Goal: Entertainment & Leisure: Consume media (video, audio)

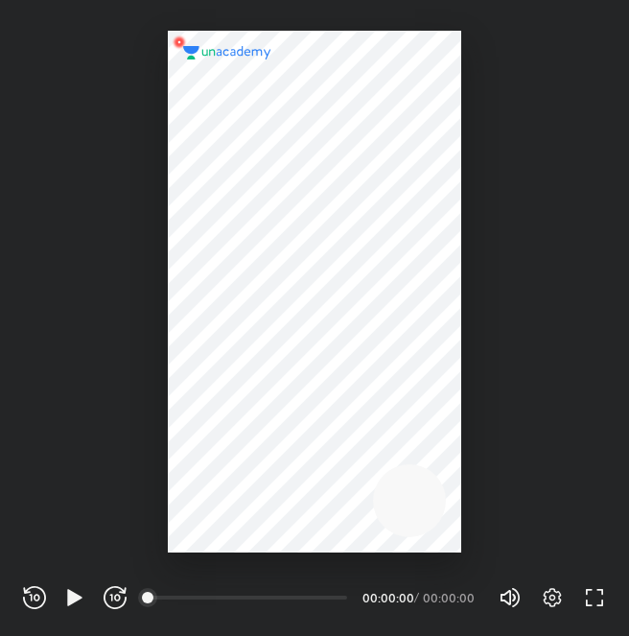
scroll to position [636, 629]
click at [63, 595] on icon "button" at bounding box center [74, 597] width 23 height 23
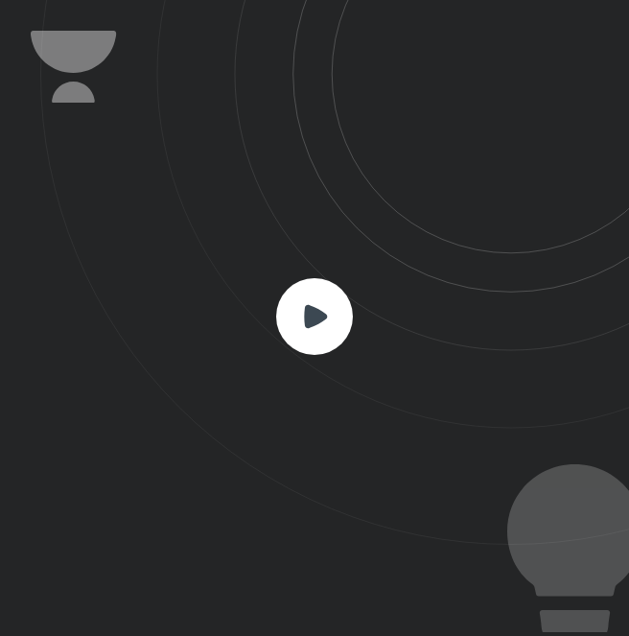
click at [307, 308] on icon at bounding box center [315, 315] width 23 height 23
click at [319, 270] on icon at bounding box center [334, 272] width 589 height 545
click at [318, 329] on rect at bounding box center [314, 316] width 77 height 77
drag, startPoint x: 340, startPoint y: 291, endPoint x: 330, endPoint y: 297, distance: 11.7
click at [330, 297] on rect at bounding box center [314, 316] width 77 height 77
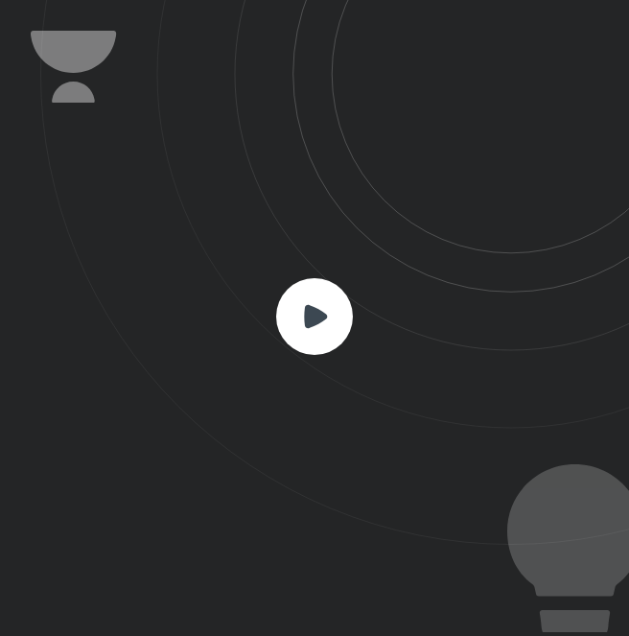
click at [296, 321] on rect at bounding box center [314, 316] width 77 height 77
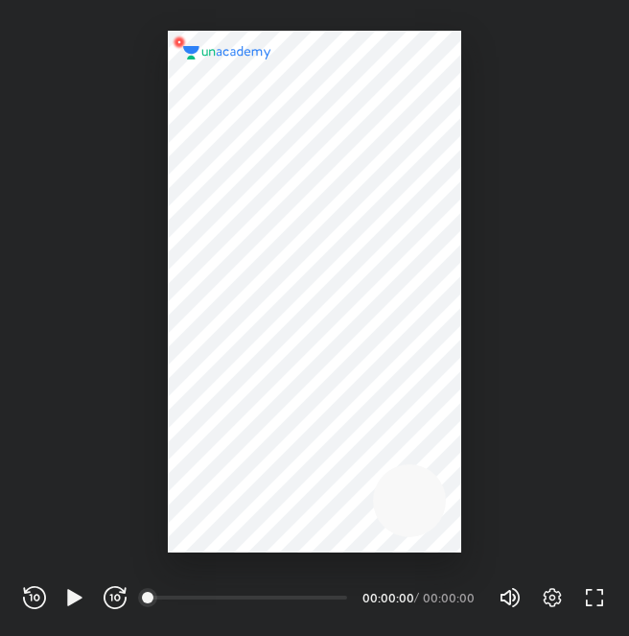
scroll to position [636, 629]
click at [69, 600] on icon "button" at bounding box center [74, 597] width 14 height 16
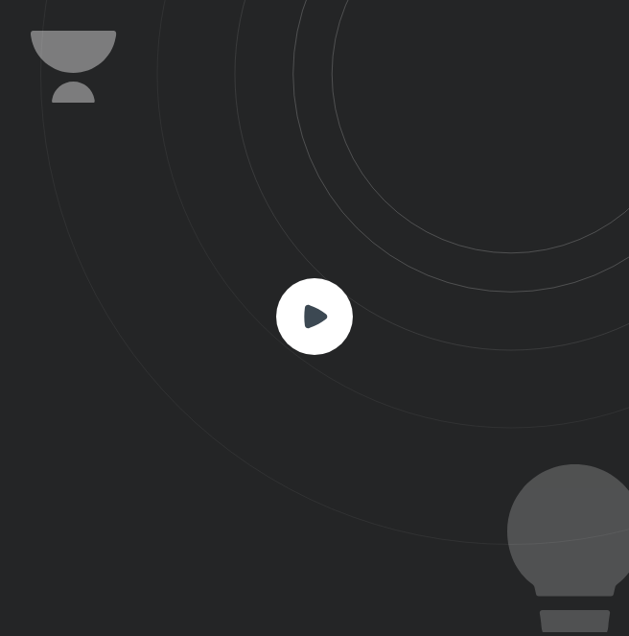
click at [308, 313] on icon at bounding box center [315, 315] width 23 height 23
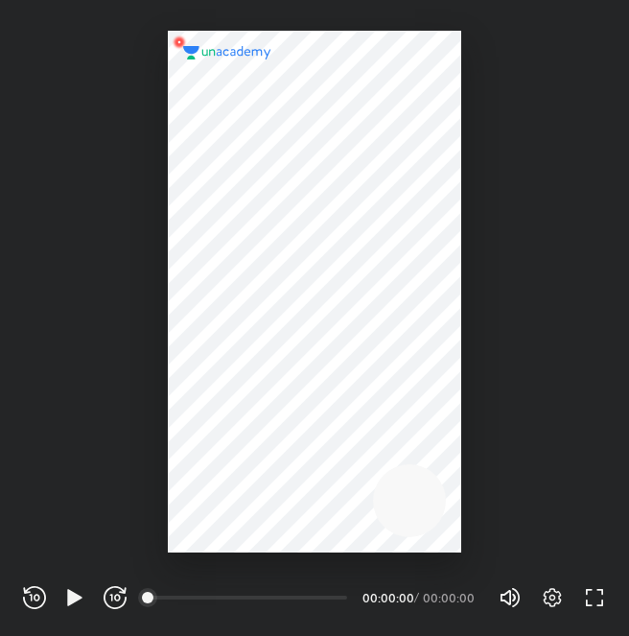
click at [92, 598] on div "REWIND (J) PLAY (K) FORWARD (L)" at bounding box center [75, 597] width 104 height 23
click at [77, 601] on icon "button" at bounding box center [74, 597] width 14 height 16
